Goal: Information Seeking & Learning: Learn about a topic

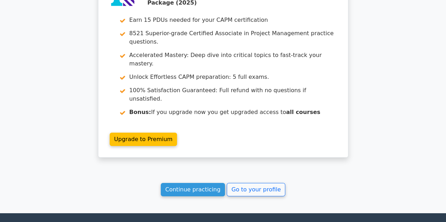
scroll to position [1216, 0]
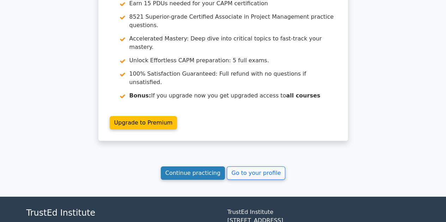
click at [186, 167] on link "Continue practicing" at bounding box center [193, 173] width 64 height 13
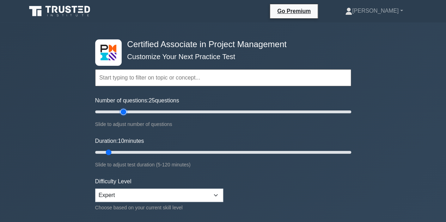
drag, startPoint x: 106, startPoint y: 111, endPoint x: 126, endPoint y: 110, distance: 19.8
type input "25"
click at [126, 110] on input "Number of questions: 25 questions" at bounding box center [223, 112] width 256 height 8
drag, startPoint x: 107, startPoint y: 152, endPoint x: 125, endPoint y: 151, distance: 17.6
type input "20"
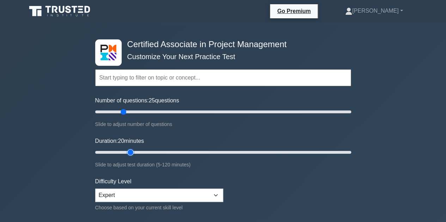
click at [125, 151] on input "Duration: 20 minutes" at bounding box center [223, 152] width 256 height 8
click at [175, 190] on select "Beginner Intermediate Expert" at bounding box center [159, 195] width 128 height 13
select select "intermediate"
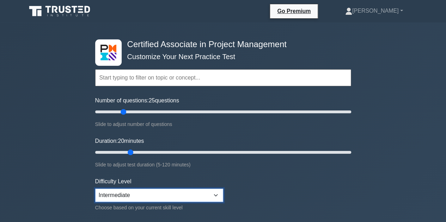
click at [95, 189] on select "Beginner Intermediate Expert" at bounding box center [159, 195] width 128 height 13
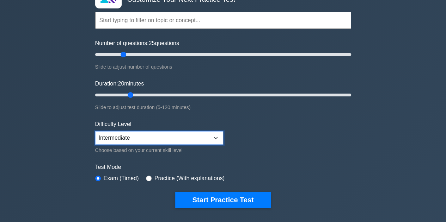
scroll to position [57, 0]
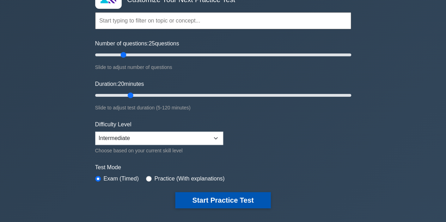
click at [238, 195] on button "Start Practice Test" at bounding box center [222, 200] width 95 height 16
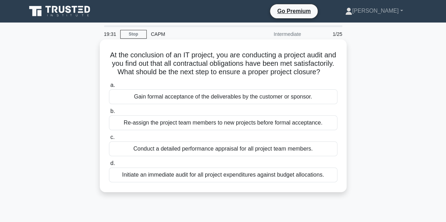
click at [230, 104] on div "Gain formal acceptance of the deliverables by the customer or sponsor." at bounding box center [223, 96] width 228 height 15
click at [109, 88] on input "a. Gain formal acceptance of the deliverables by the customer or sponsor." at bounding box center [109, 85] width 0 height 5
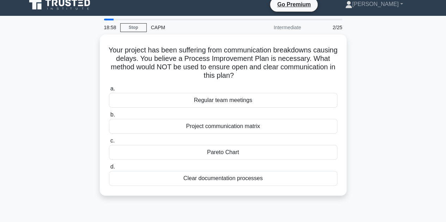
scroll to position [6, 0]
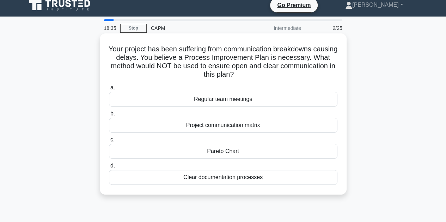
click at [253, 150] on div "Pareto Chart" at bounding box center [223, 151] width 228 height 15
click at [109, 142] on input "c. Pareto Chart" at bounding box center [109, 140] width 0 height 5
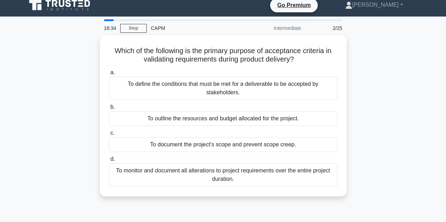
scroll to position [0, 0]
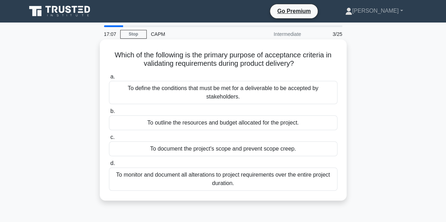
click at [264, 93] on div "To define the conditions that must be met for a deliverable to be accepted by s…" at bounding box center [223, 92] width 228 height 23
click at [109, 79] on input "a. To define the conditions that must be met for a deliverable to be accepted b…" at bounding box center [109, 77] width 0 height 5
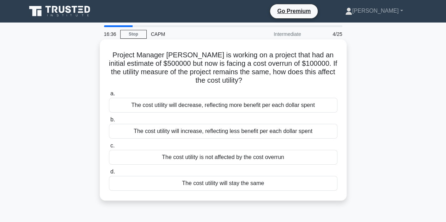
click at [267, 132] on div "The cost utility will increase, reflecting less benefit per each dollar spent" at bounding box center [223, 131] width 228 height 15
click at [109, 122] on input "b. The cost utility will increase, reflecting less benefit per each dollar spent" at bounding box center [109, 120] width 0 height 5
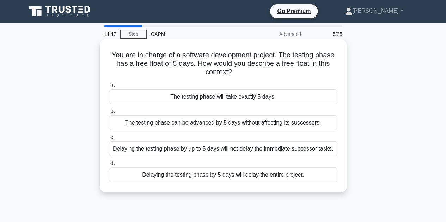
click at [247, 148] on div "Delaying the testing phase by up to 5 days will not delay the immediate success…" at bounding box center [223, 149] width 228 height 15
click at [109, 140] on input "c. Delaying the testing phase by up to 5 days will not delay the immediate succ…" at bounding box center [109, 137] width 0 height 5
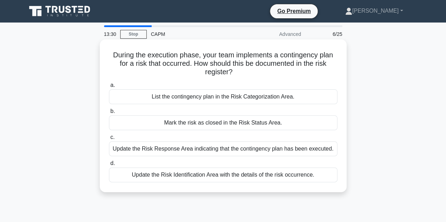
click at [233, 148] on div "Update the Risk Response Area indicating that the contingency plan has been exe…" at bounding box center [223, 149] width 228 height 15
click at [109, 140] on input "c. Update the Risk Response Area indicating that the contingency plan has been …" at bounding box center [109, 137] width 0 height 5
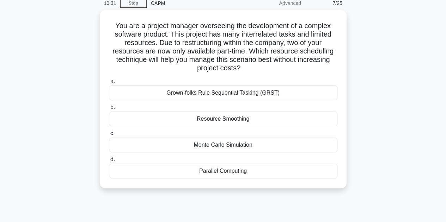
scroll to position [29, 0]
click at [264, 121] on div "Resource Smoothing" at bounding box center [223, 119] width 228 height 15
click at [109, 110] on input "b. Resource Smoothing" at bounding box center [109, 107] width 0 height 5
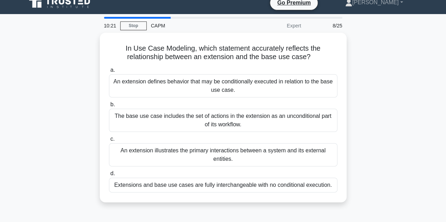
scroll to position [0, 0]
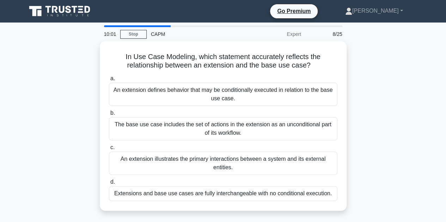
drag, startPoint x: 373, startPoint y: 126, endPoint x: 387, endPoint y: 118, distance: 15.8
click at [387, 118] on div "In Use Case Modeling, which statement accurately reflects the relationship betw…" at bounding box center [223, 130] width 402 height 178
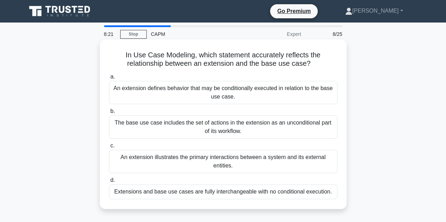
click at [295, 91] on div "An extension defines behavior that may be conditionally executed in relation to…" at bounding box center [223, 92] width 228 height 23
click at [109, 79] on input "a. An extension defines behavior that may be conditionally executed in relation…" at bounding box center [109, 77] width 0 height 5
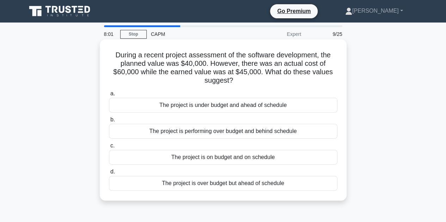
click at [294, 131] on div "The project is performing over budget and behind schedule" at bounding box center [223, 131] width 228 height 15
click at [109, 122] on input "b. The project is performing over budget and behind schedule" at bounding box center [109, 120] width 0 height 5
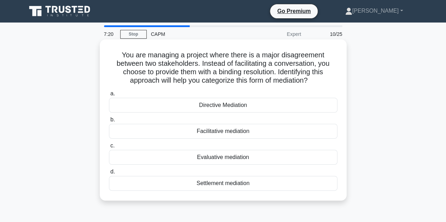
click at [280, 104] on div "Directive Mediation" at bounding box center [223, 105] width 228 height 15
click at [109, 96] on input "a. Directive Mediation" at bounding box center [109, 94] width 0 height 5
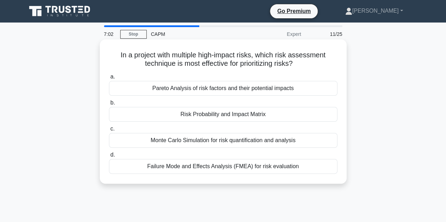
click at [259, 114] on div "Risk Probability and Impact Matrix" at bounding box center [223, 114] width 228 height 15
click at [109, 105] on input "b. Risk Probability and Impact Matrix" at bounding box center [109, 103] width 0 height 5
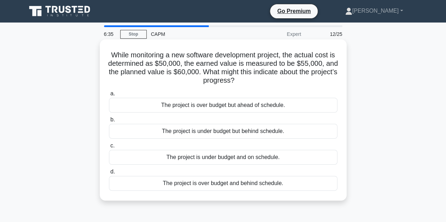
click at [259, 129] on div "The project is under budget but behind schedule." at bounding box center [223, 131] width 228 height 15
click at [109, 122] on input "b. The project is under budget but behind schedule." at bounding box center [109, 120] width 0 height 5
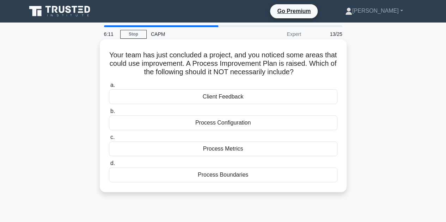
click at [248, 148] on div "Process Metrics" at bounding box center [223, 149] width 228 height 15
click at [109, 140] on input "c. Process Metrics" at bounding box center [109, 137] width 0 height 5
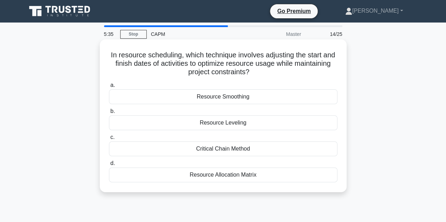
click at [263, 125] on div "Resource Leveling" at bounding box center [223, 123] width 228 height 15
click at [109, 114] on input "b. Resource Leveling" at bounding box center [109, 111] width 0 height 5
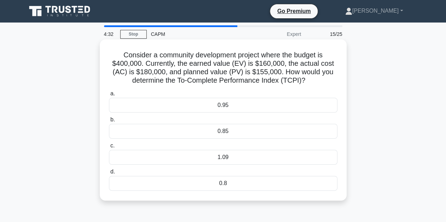
click at [235, 156] on div "1.09" at bounding box center [223, 157] width 228 height 15
click at [109, 148] on input "c. 1.09" at bounding box center [109, 146] width 0 height 5
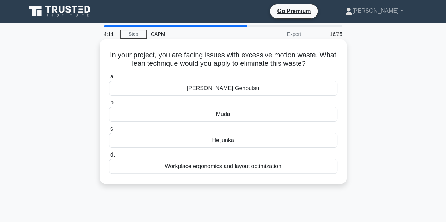
click at [206, 165] on div "Workplace ergonomics and layout optimization" at bounding box center [223, 166] width 228 height 15
click at [109, 157] on input "d. Workplace ergonomics and layout optimization" at bounding box center [109, 155] width 0 height 5
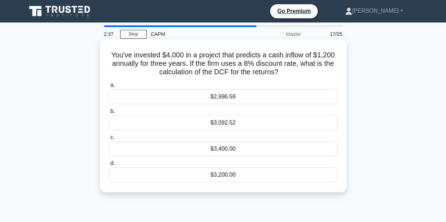
click at [234, 149] on div "$3,400.00" at bounding box center [223, 149] width 228 height 15
click at [109, 140] on input "c. $3,400.00" at bounding box center [109, 137] width 0 height 5
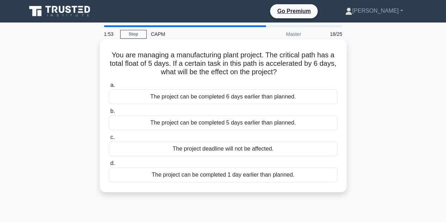
click at [277, 147] on div "The project deadline will not be affected." at bounding box center [223, 149] width 228 height 15
click at [109, 140] on input "c. The project deadline will not be affected." at bounding box center [109, 137] width 0 height 5
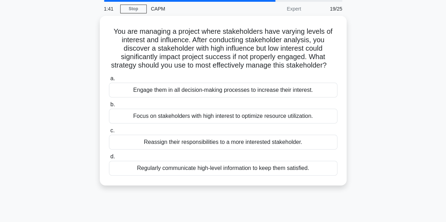
scroll to position [26, 0]
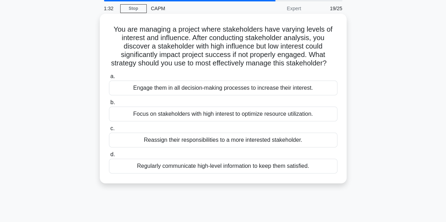
click at [345, 131] on div "You are managing a project where stakeholders have varying levels of interest a…" at bounding box center [223, 99] width 247 height 170
click at [218, 174] on div "Regularly communicate high-level information to keep them satisfied." at bounding box center [223, 166] width 228 height 15
click at [109, 157] on input "d. Regularly communicate high-level information to keep them satisfied." at bounding box center [109, 155] width 0 height 5
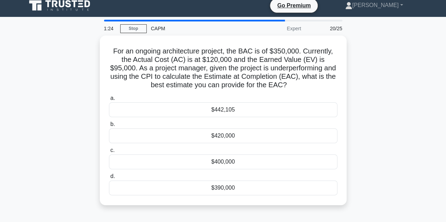
scroll to position [0, 0]
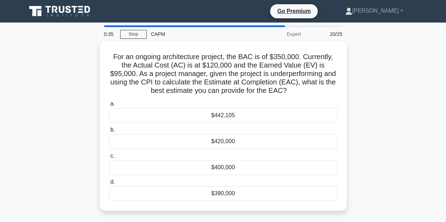
click at [363, 107] on div "For an ongoing architecture project, the BAC is of $350,000. Currently, the Act…" at bounding box center [223, 130] width 402 height 178
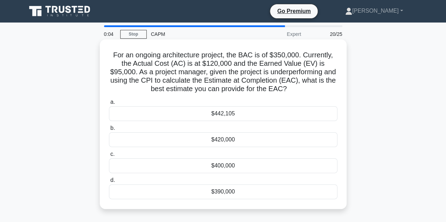
click at [237, 192] on div "$390,000" at bounding box center [223, 192] width 228 height 15
click at [109, 183] on input "d. $390,000" at bounding box center [109, 180] width 0 height 5
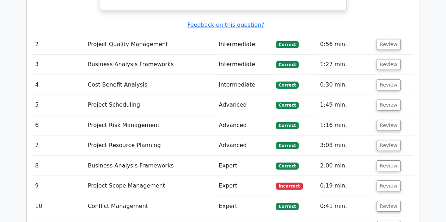
scroll to position [1087, 0]
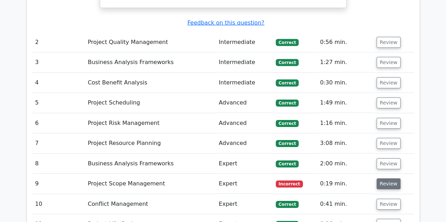
click at [387, 179] on button "Review" at bounding box center [388, 184] width 24 height 11
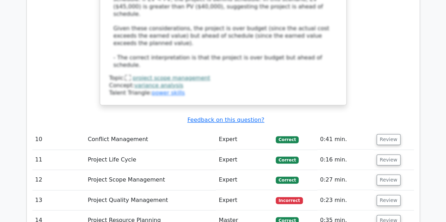
scroll to position [1587, 0]
click at [384, 195] on button "Review" at bounding box center [388, 200] width 24 height 11
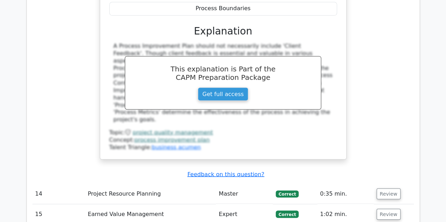
scroll to position [1924, 0]
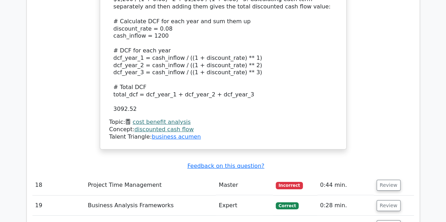
scroll to position [2374, 0]
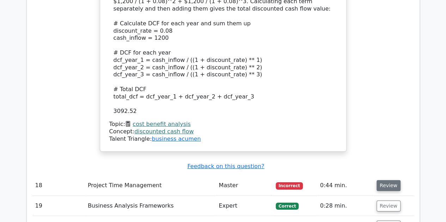
click at [384, 180] on button "Review" at bounding box center [388, 185] width 24 height 11
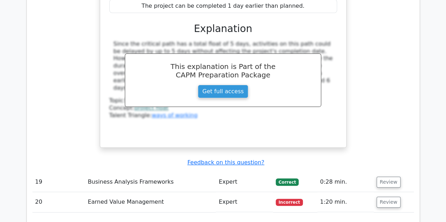
scroll to position [2691, 0]
click at [389, 197] on button "Review" at bounding box center [388, 202] width 24 height 11
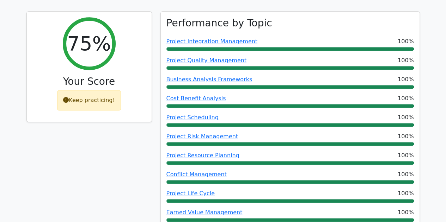
scroll to position [285, 0]
